Goal: Book appointment/travel/reservation

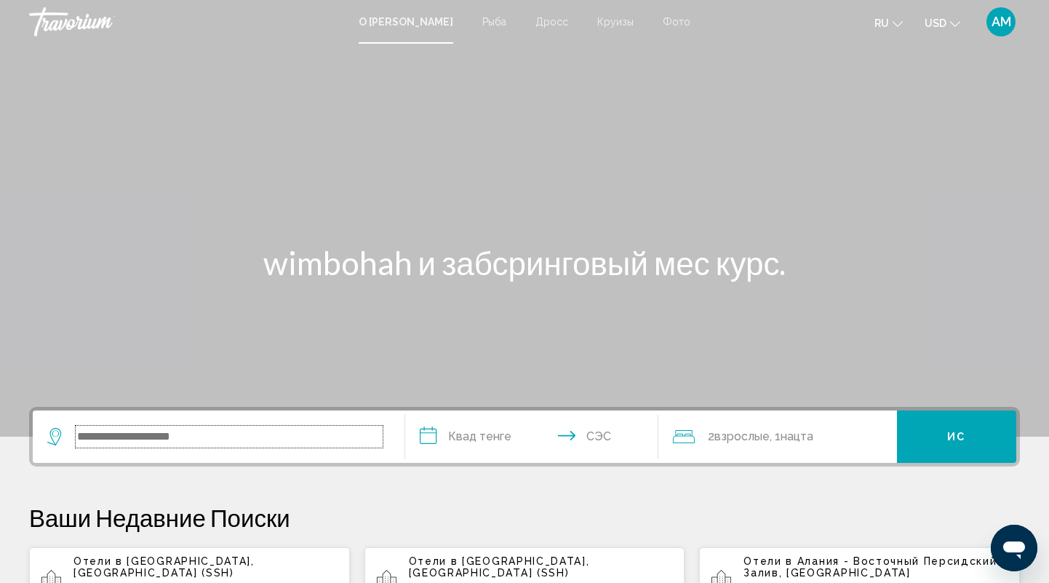
click at [152, 430] on input "Поиск виджет" at bounding box center [229, 436] width 307 height 22
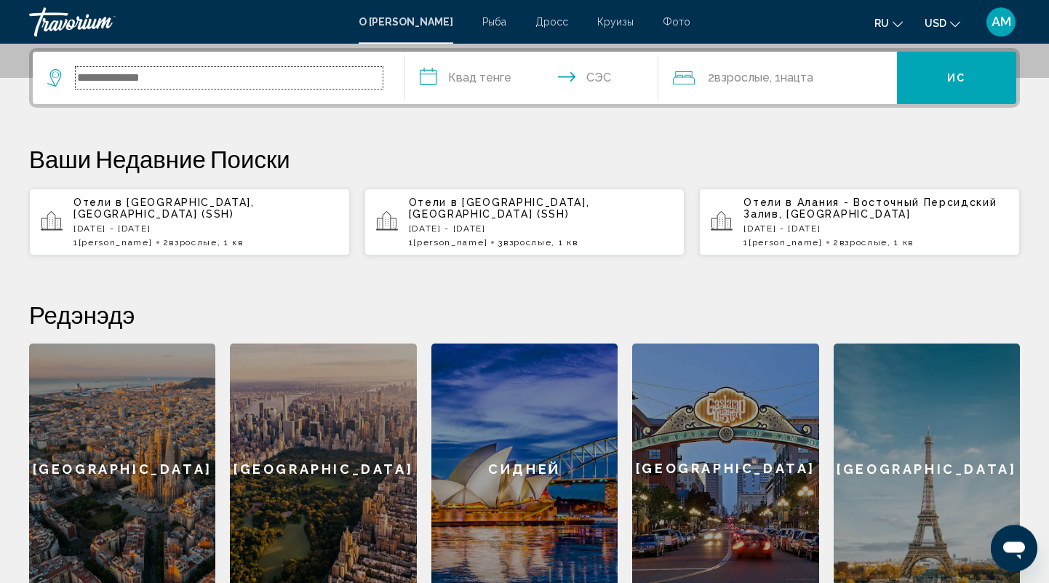
scroll to position [359, 0]
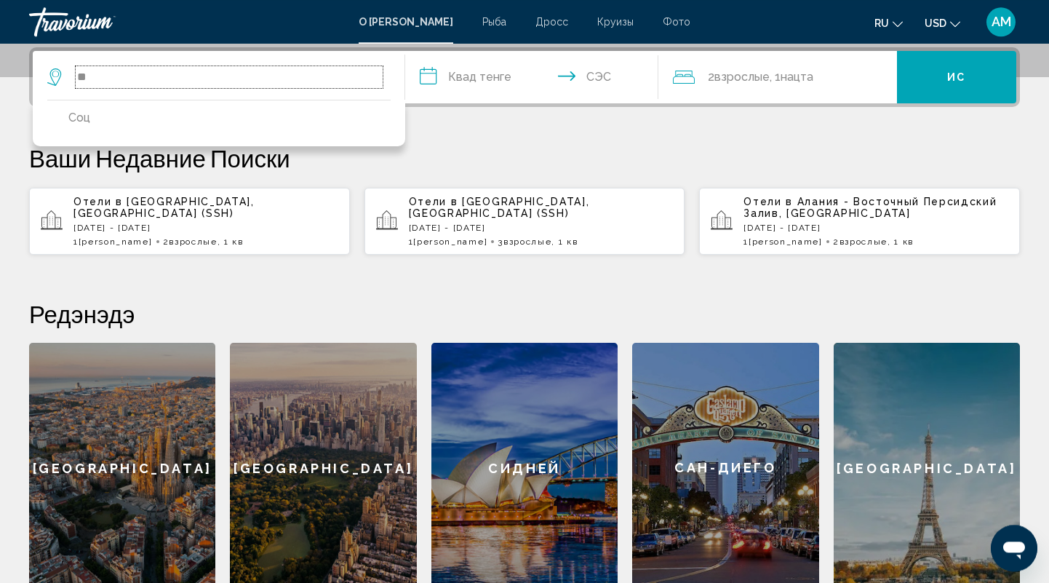
type input "*"
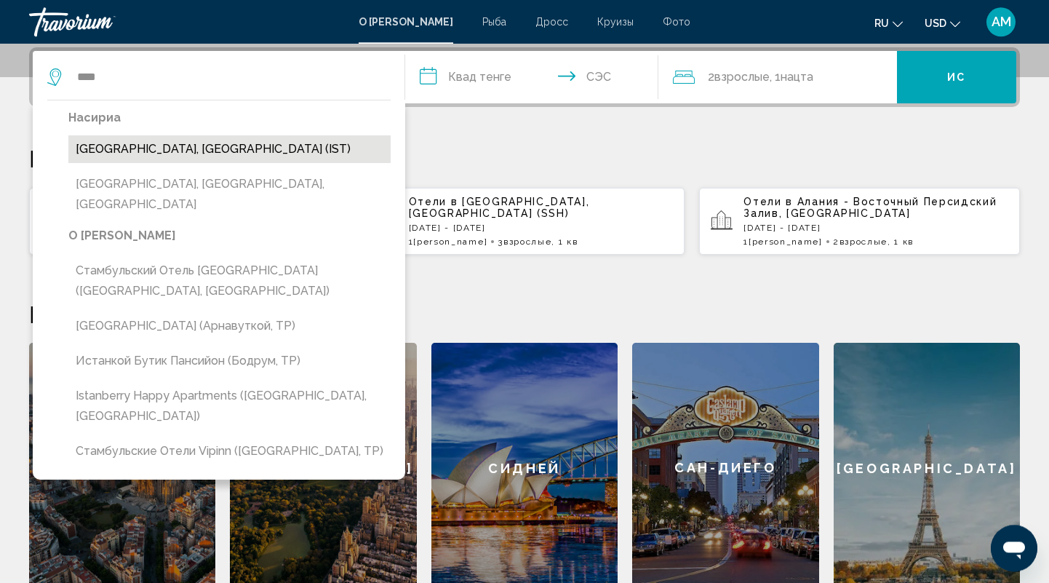
click at [153, 147] on button "Стамбул, Турция (IST)" at bounding box center [229, 149] width 322 height 28
type input "**********"
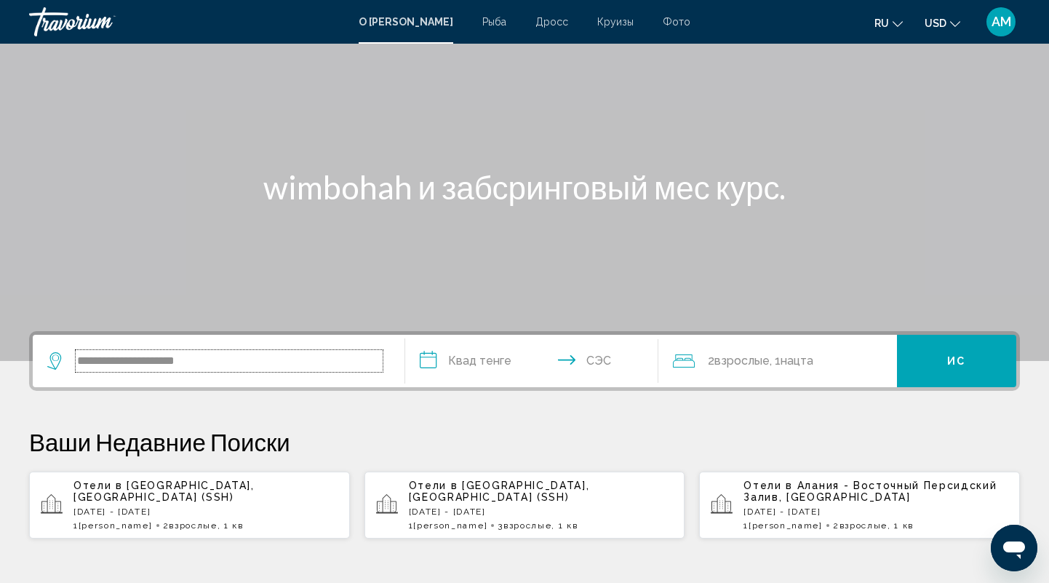
scroll to position [151, 0]
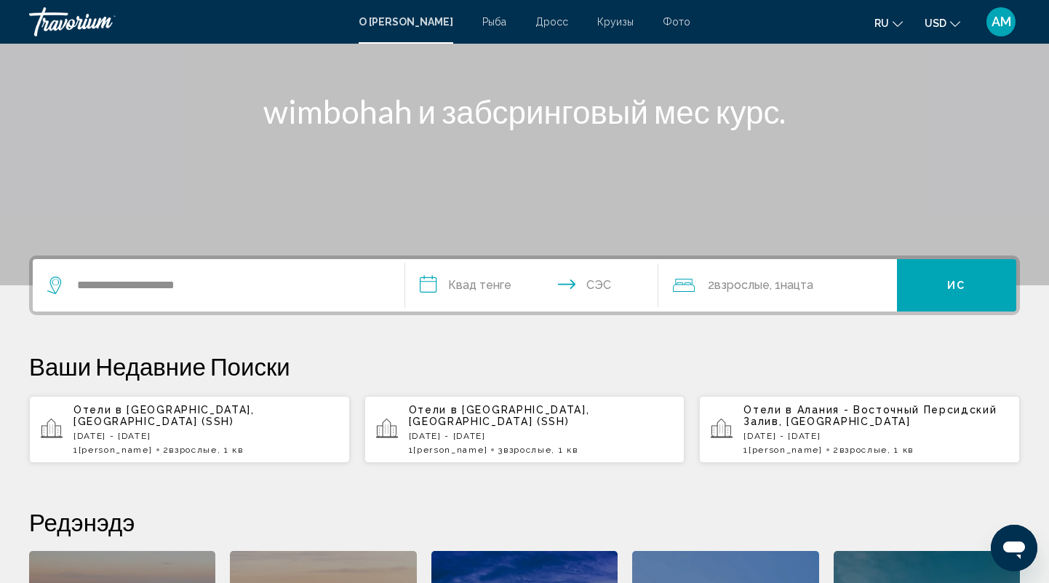
click at [438, 287] on input "**********" at bounding box center [534, 287] width 259 height 57
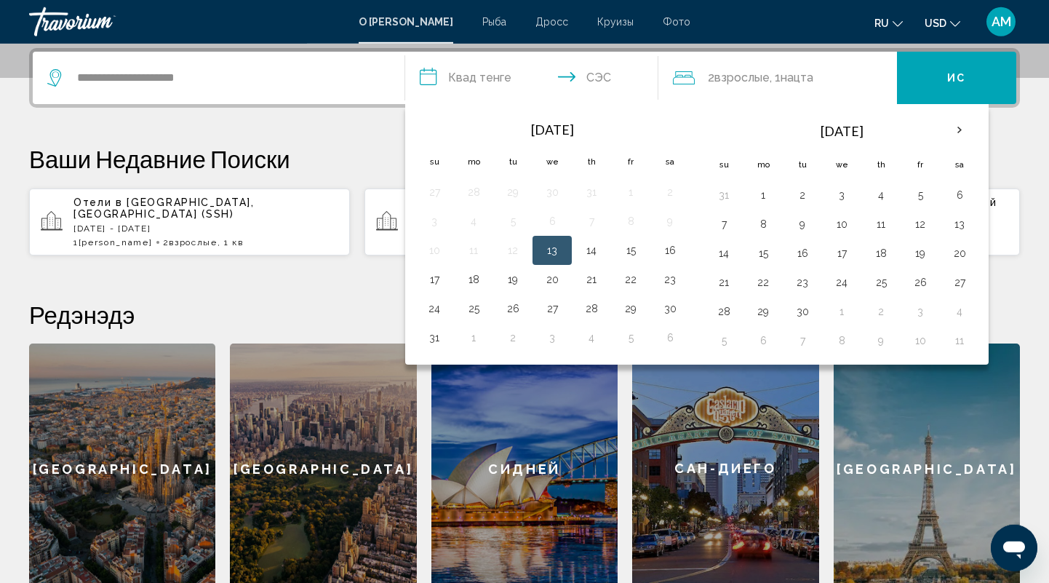
scroll to position [359, 0]
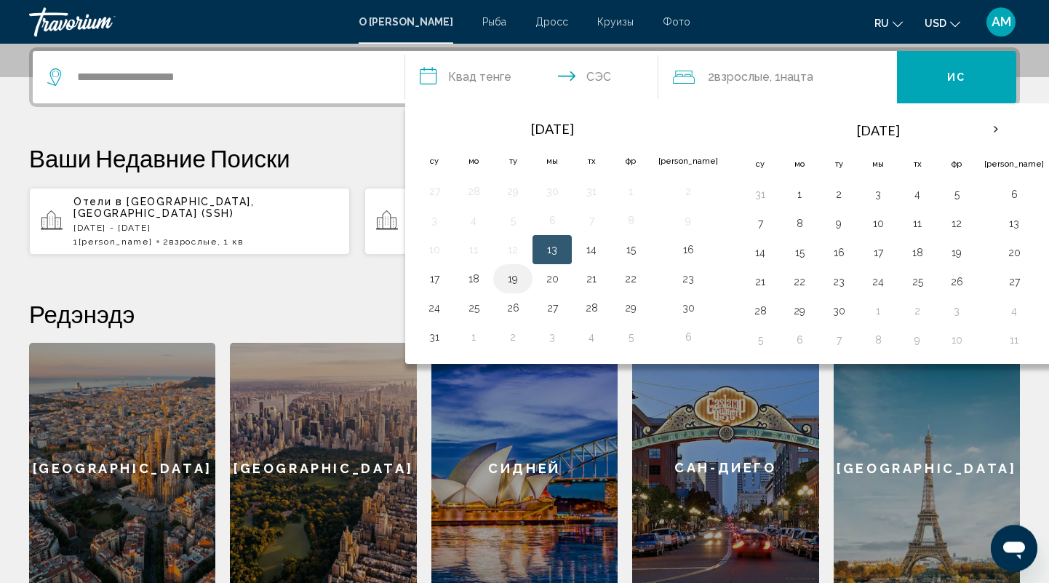
click at [508, 276] on button "19" at bounding box center [512, 278] width 23 height 20
click at [632, 276] on button "22" at bounding box center [630, 278] width 23 height 20
type input "**********"
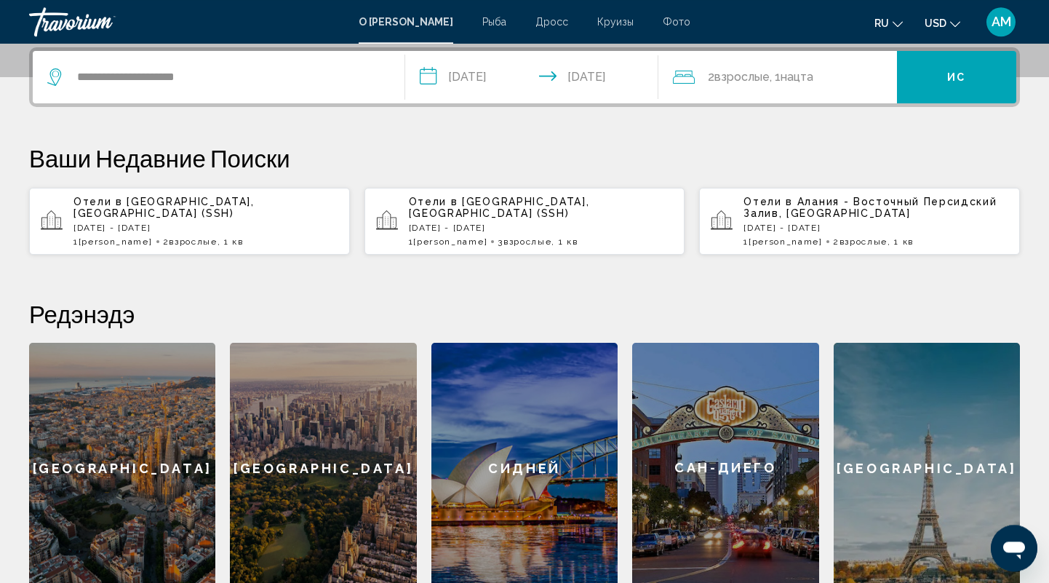
click at [736, 79] on span "Взрослые" at bounding box center [741, 77] width 55 height 14
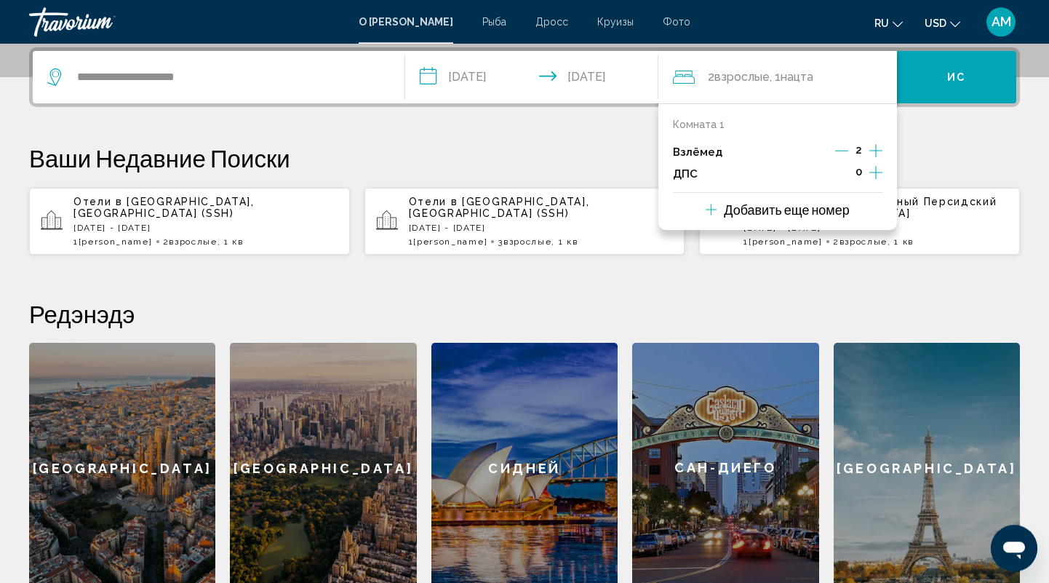
click at [518, 141] on div "**********" at bounding box center [524, 320] width 1049 height 546
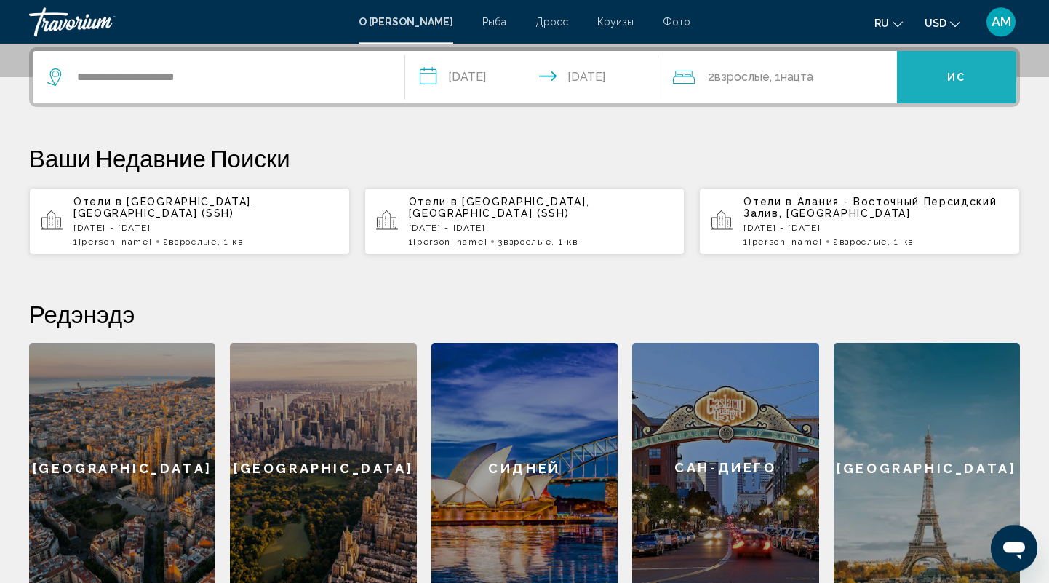
click at [945, 84] on button "Ис" at bounding box center [956, 77] width 119 height 52
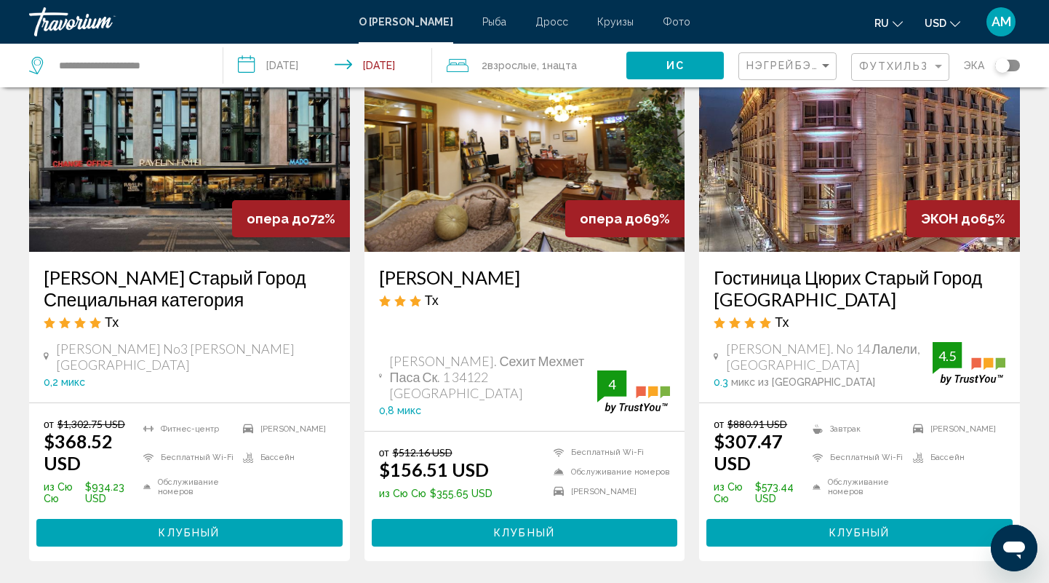
scroll to position [747, 0]
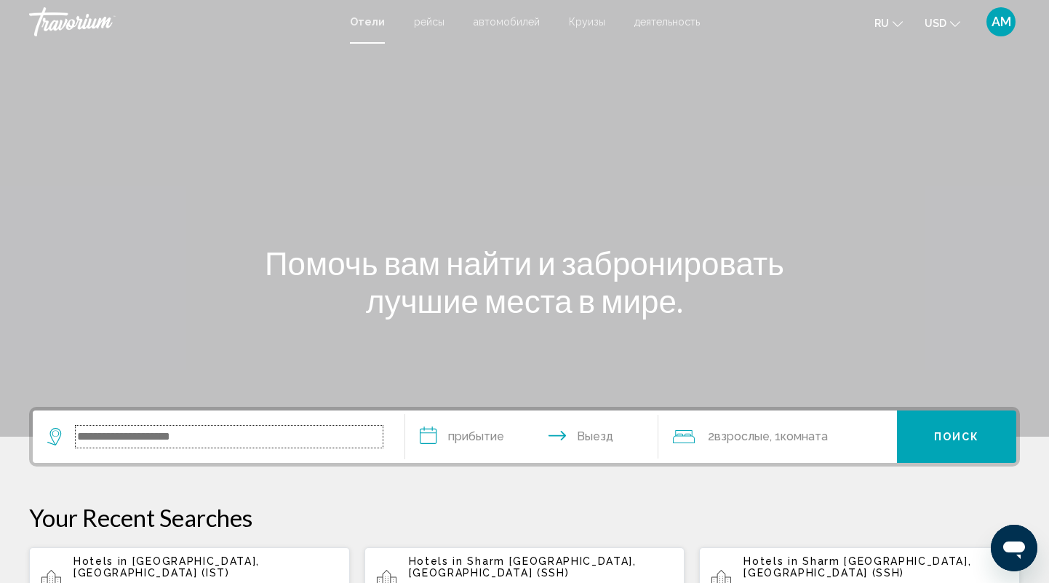
click at [129, 442] on input "Search widget" at bounding box center [229, 436] width 307 height 22
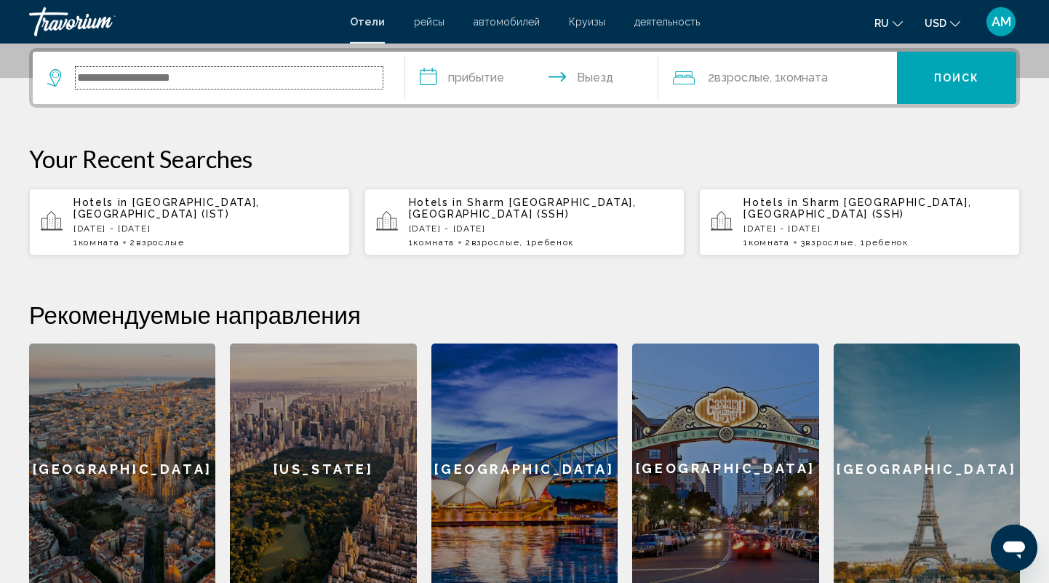
scroll to position [359, 0]
click at [161, 223] on p "Tue, 19 Aug - Fri, 22 Aug" at bounding box center [205, 228] width 265 height 10
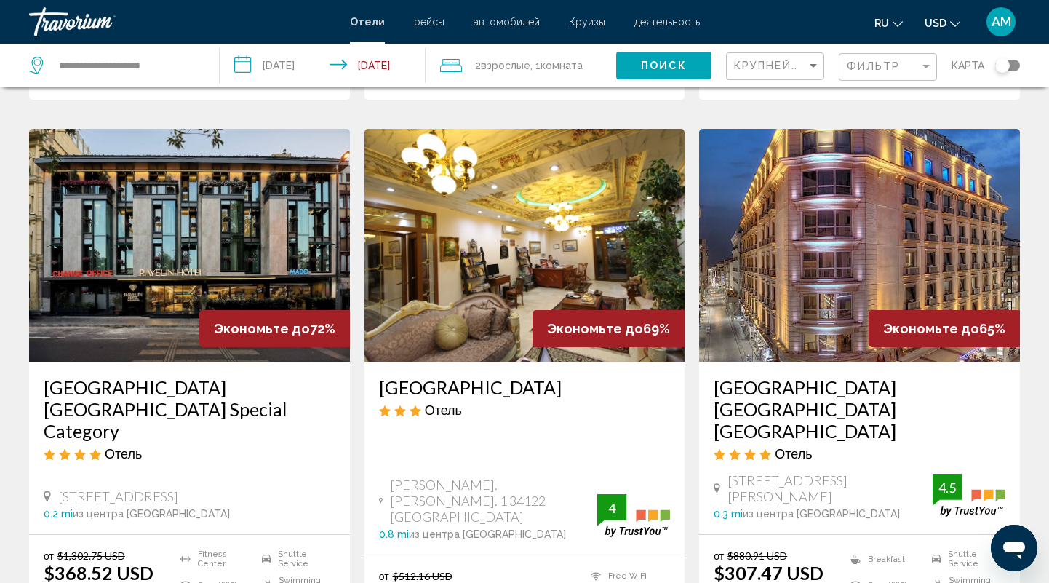
scroll to position [605, 0]
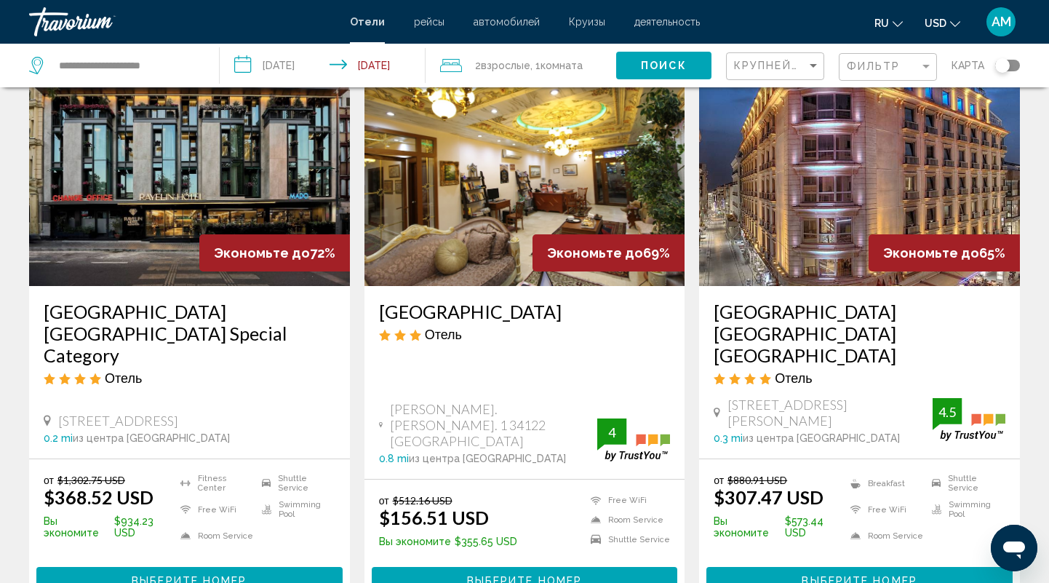
click at [960, 327] on h3 "Hotel Zurich Istanbul Old City" at bounding box center [859, 332] width 292 height 65
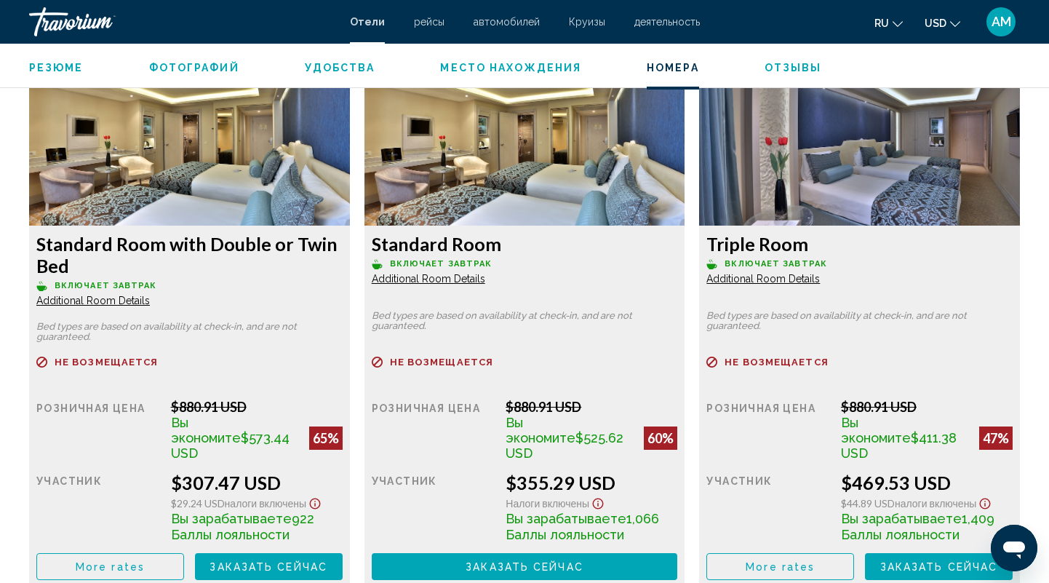
scroll to position [1940, 0]
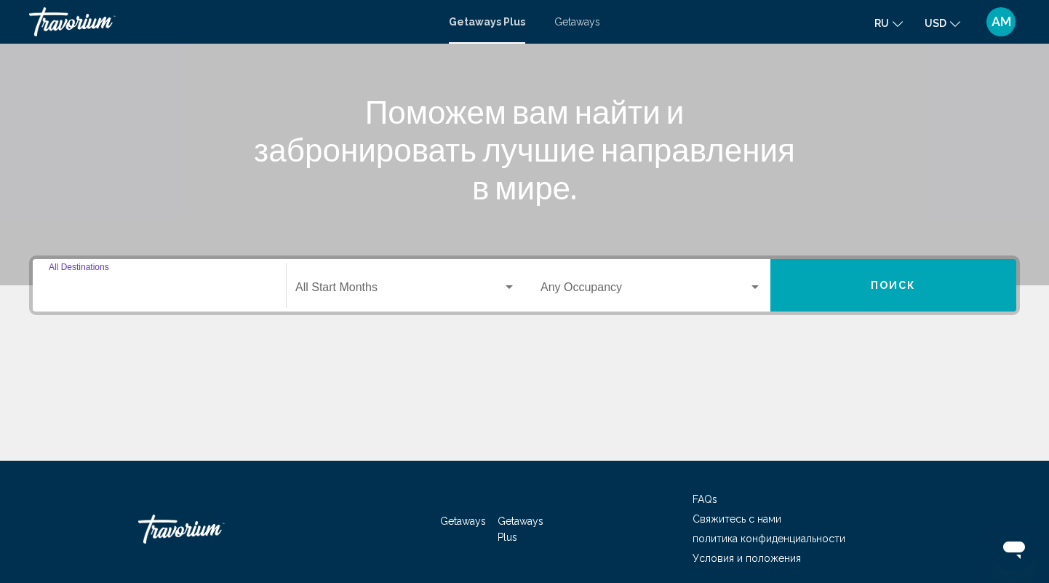
click at [200, 292] on input "Destination All Destinations" at bounding box center [159, 290] width 221 height 13
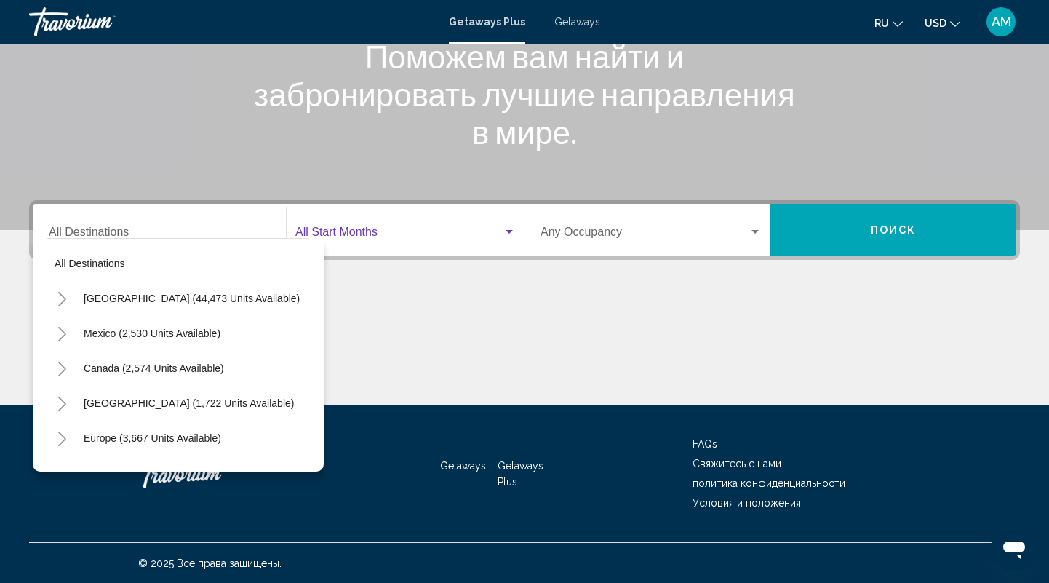
click at [418, 239] on span "Search widget" at bounding box center [398, 234] width 207 height 13
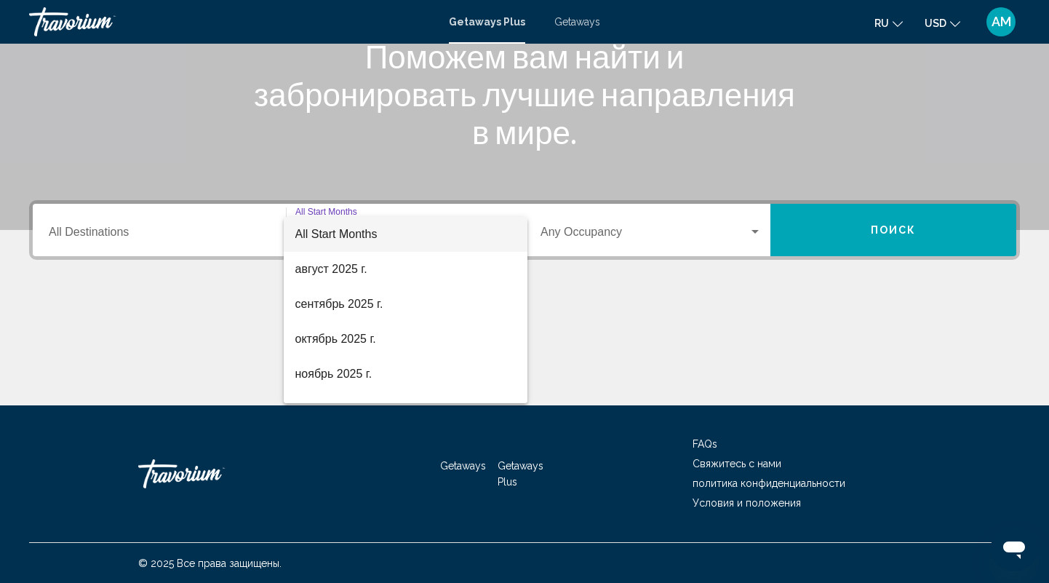
click at [613, 356] on div at bounding box center [524, 291] width 1049 height 583
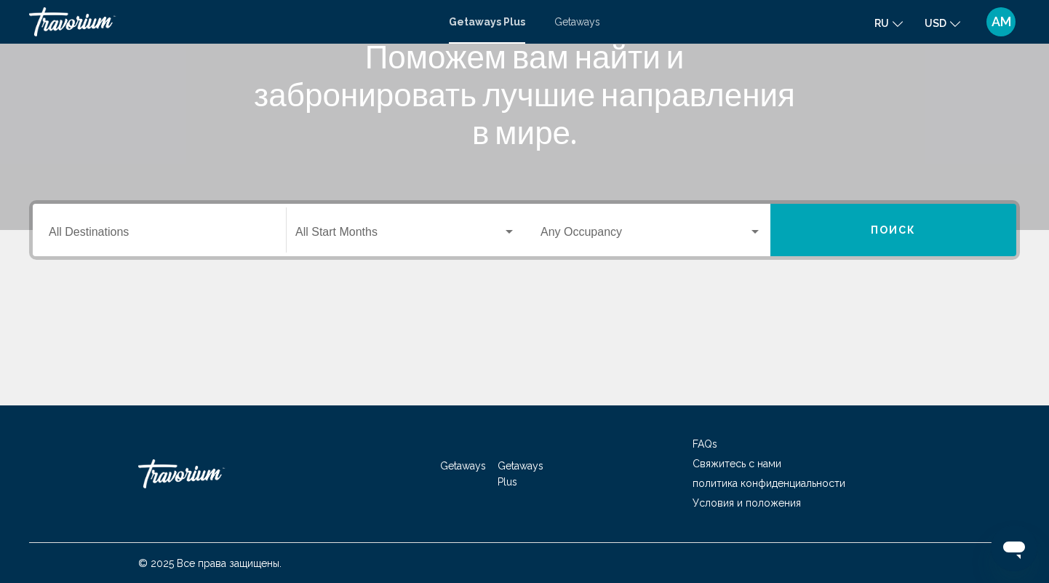
click at [743, 235] on span "Search widget" at bounding box center [644, 234] width 208 height 13
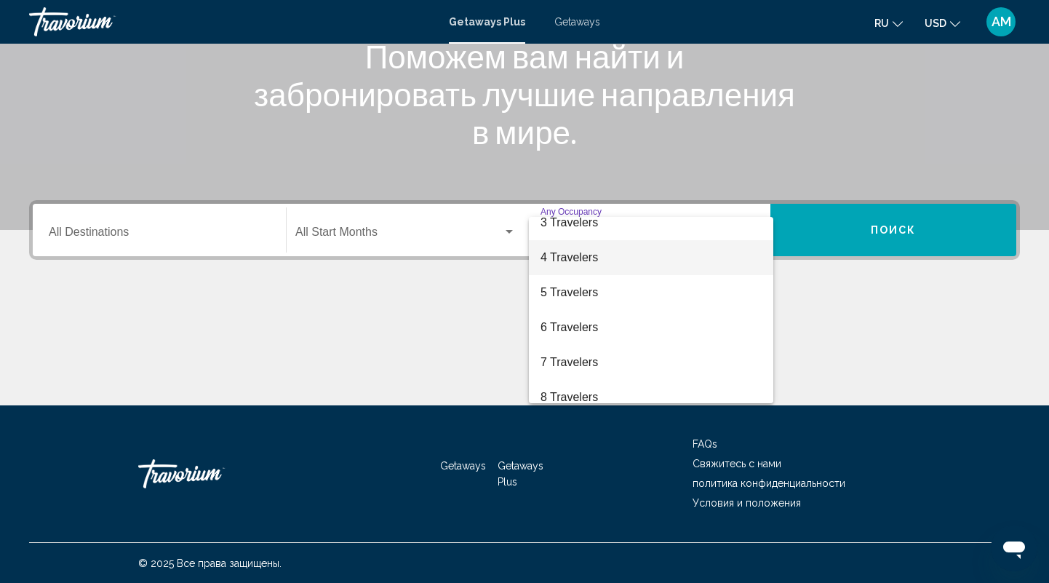
scroll to position [163, 0]
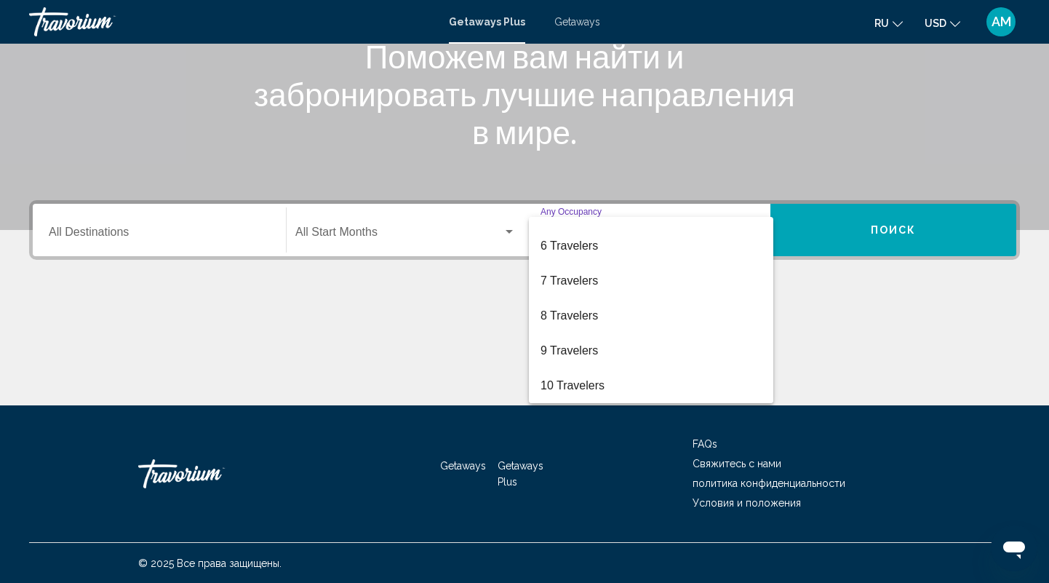
click at [887, 348] on div at bounding box center [524, 291] width 1049 height 583
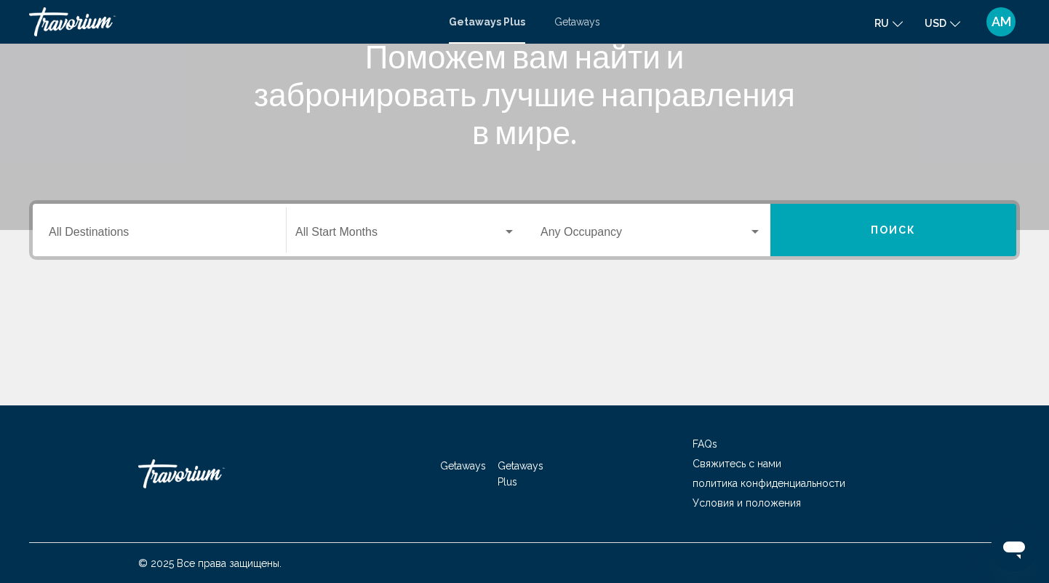
scroll to position [0, 0]
